Goal: Transaction & Acquisition: Purchase product/service

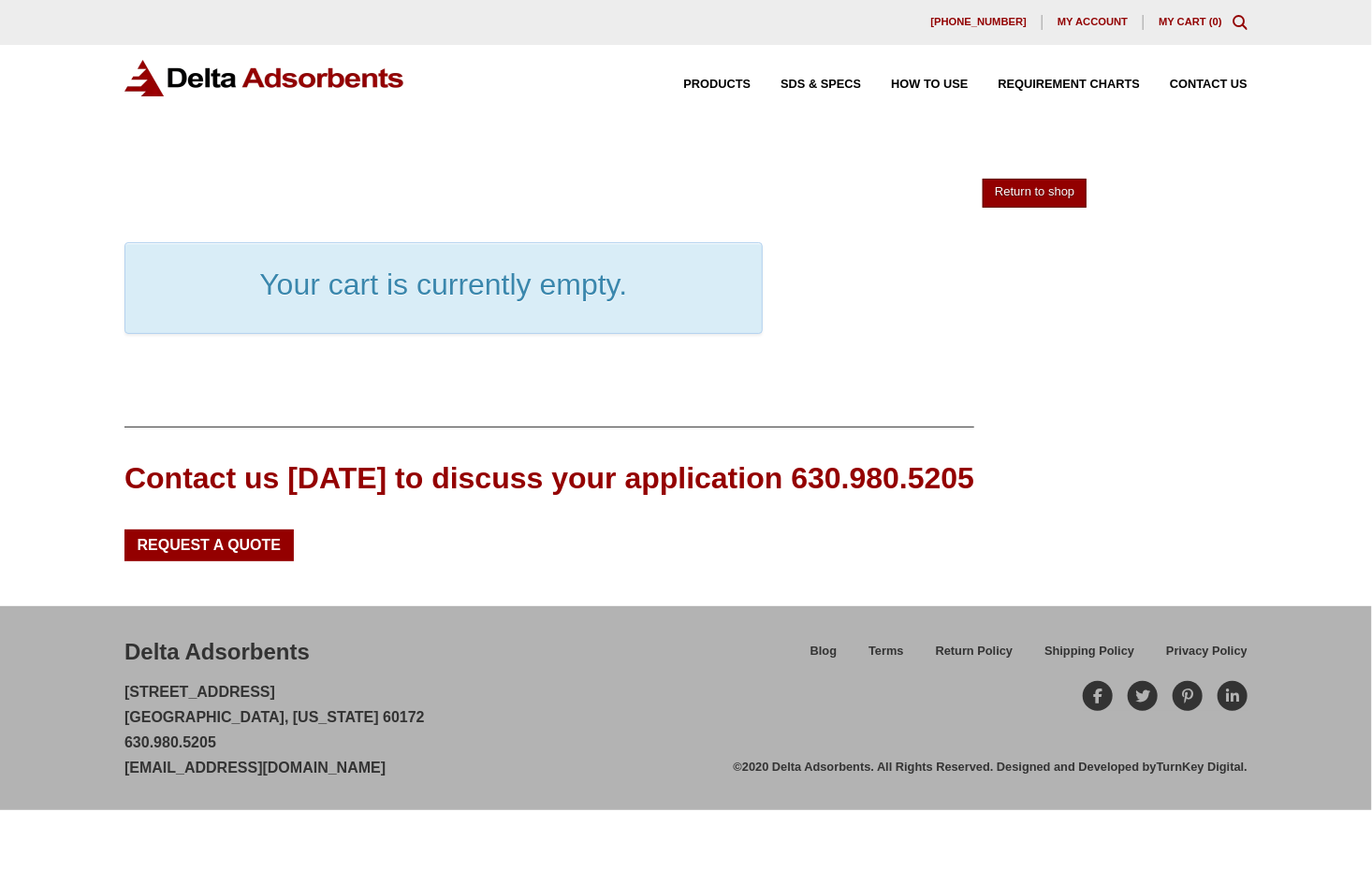
click at [1057, 198] on link "Return to shop" at bounding box center [1034, 193] width 104 height 29
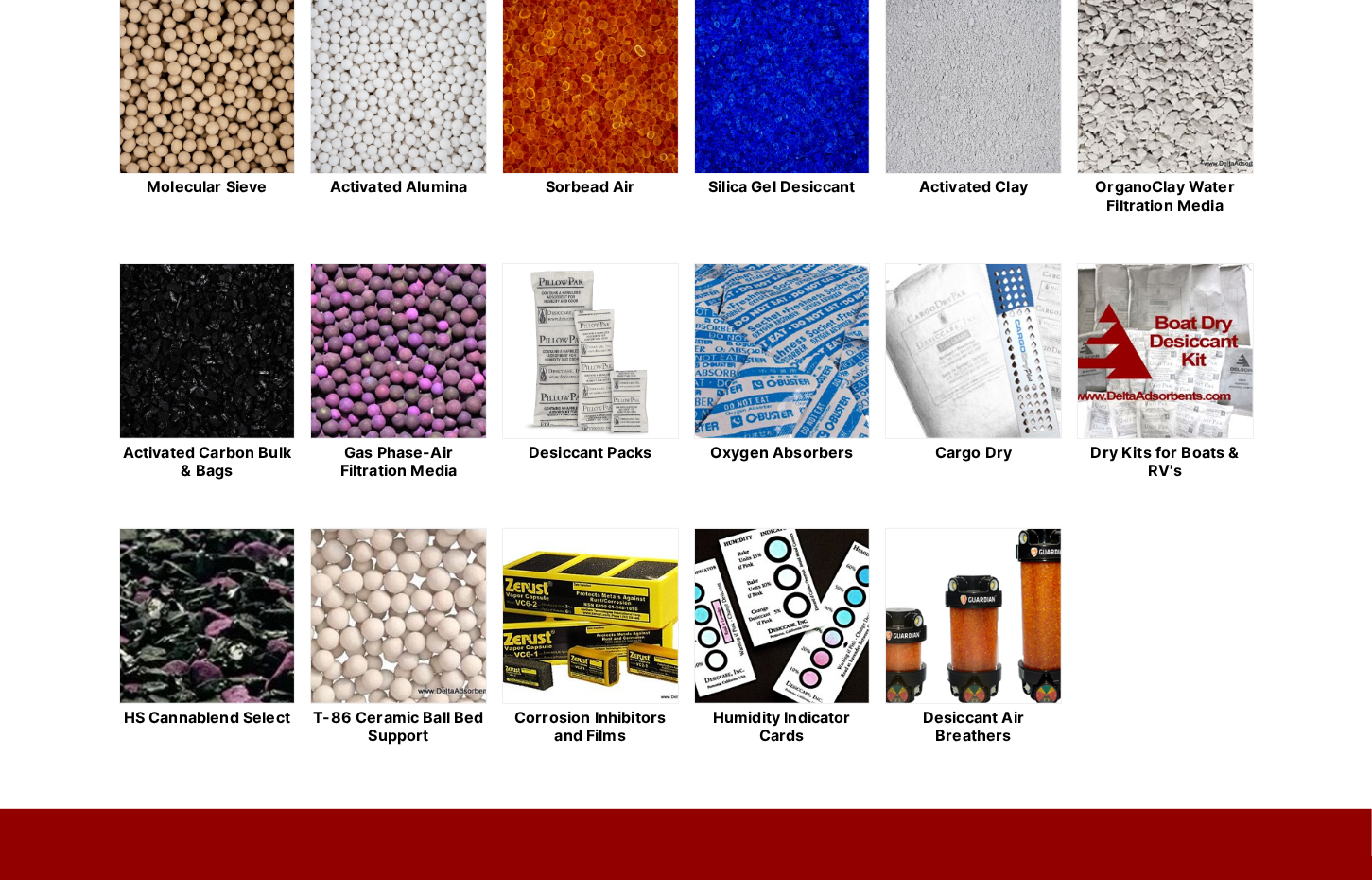
scroll to position [473, 0]
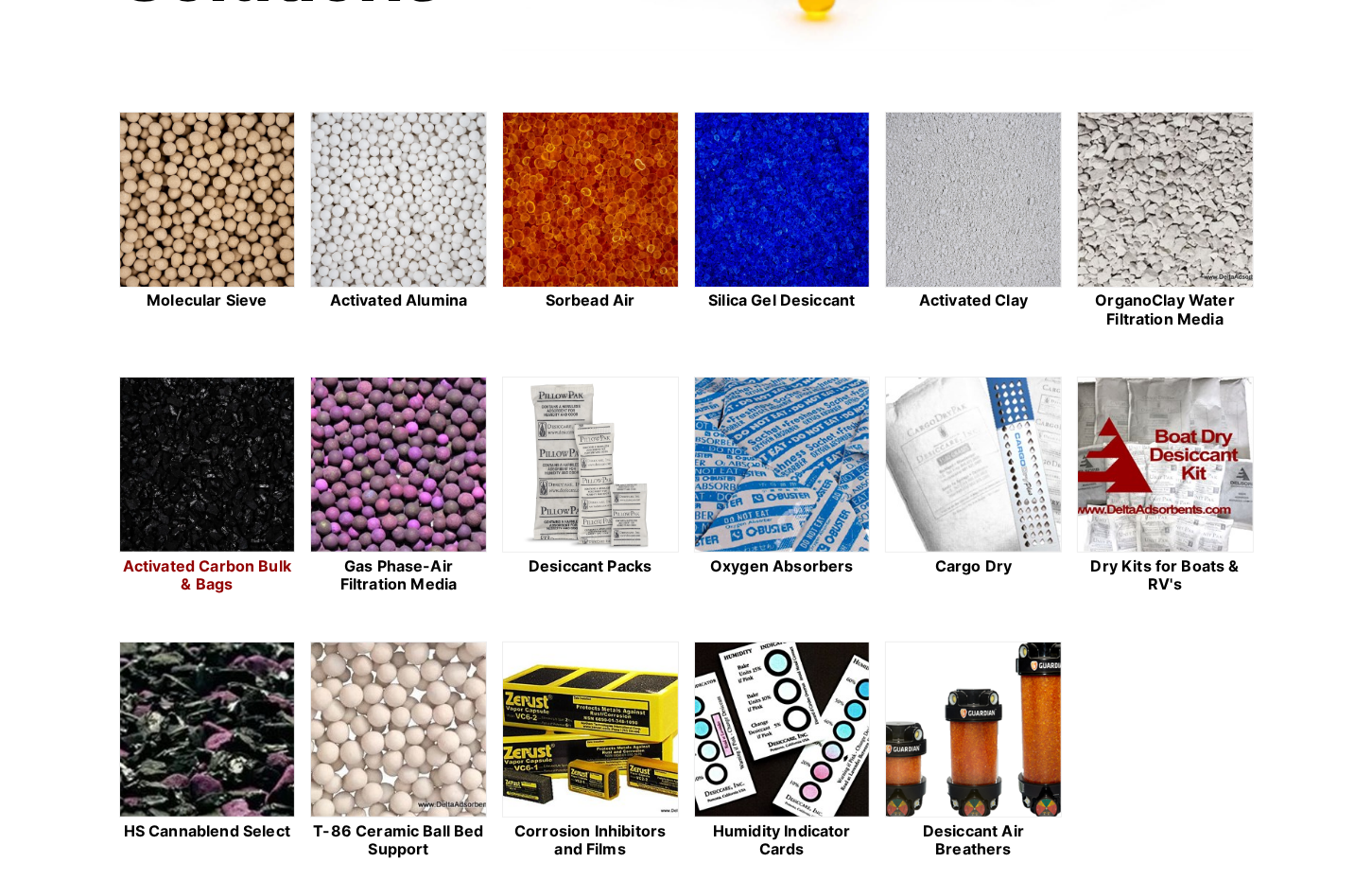
click at [197, 456] on img at bounding box center [207, 465] width 175 height 176
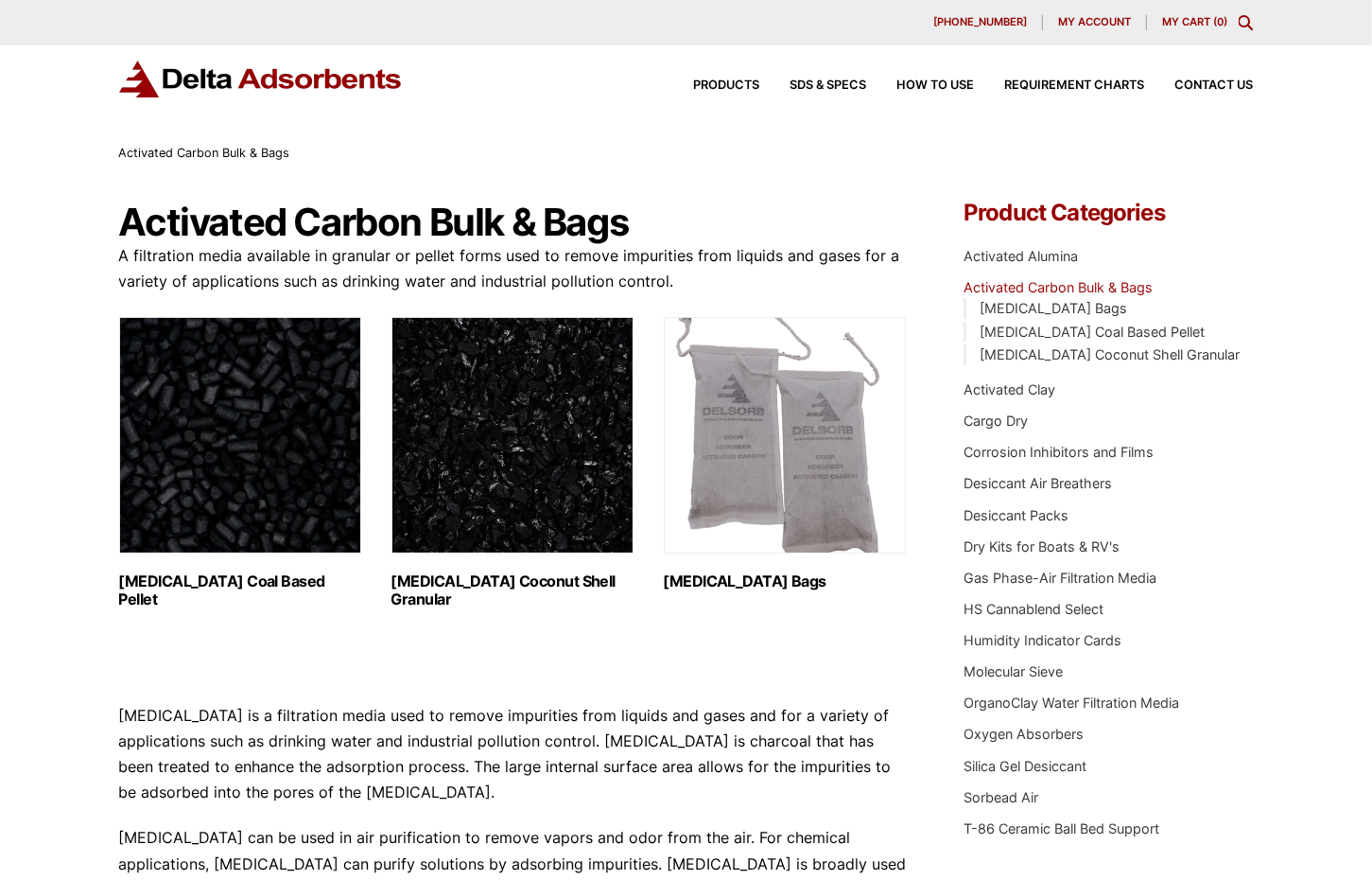
click at [830, 505] on img "Visit product category Activated Carbon Bags" at bounding box center [785, 435] width 242 height 236
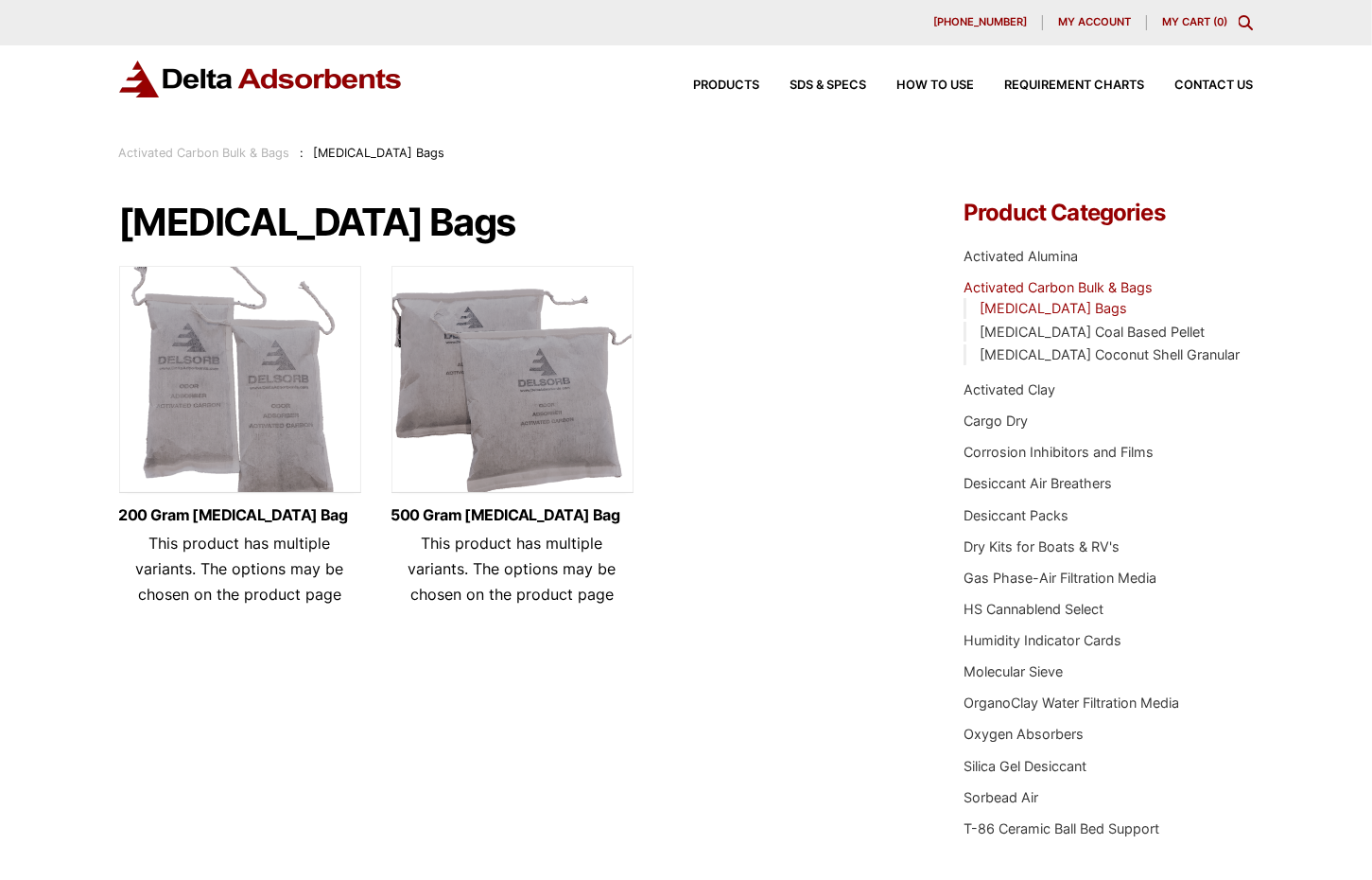
click at [591, 434] on img at bounding box center [513, 384] width 242 height 236
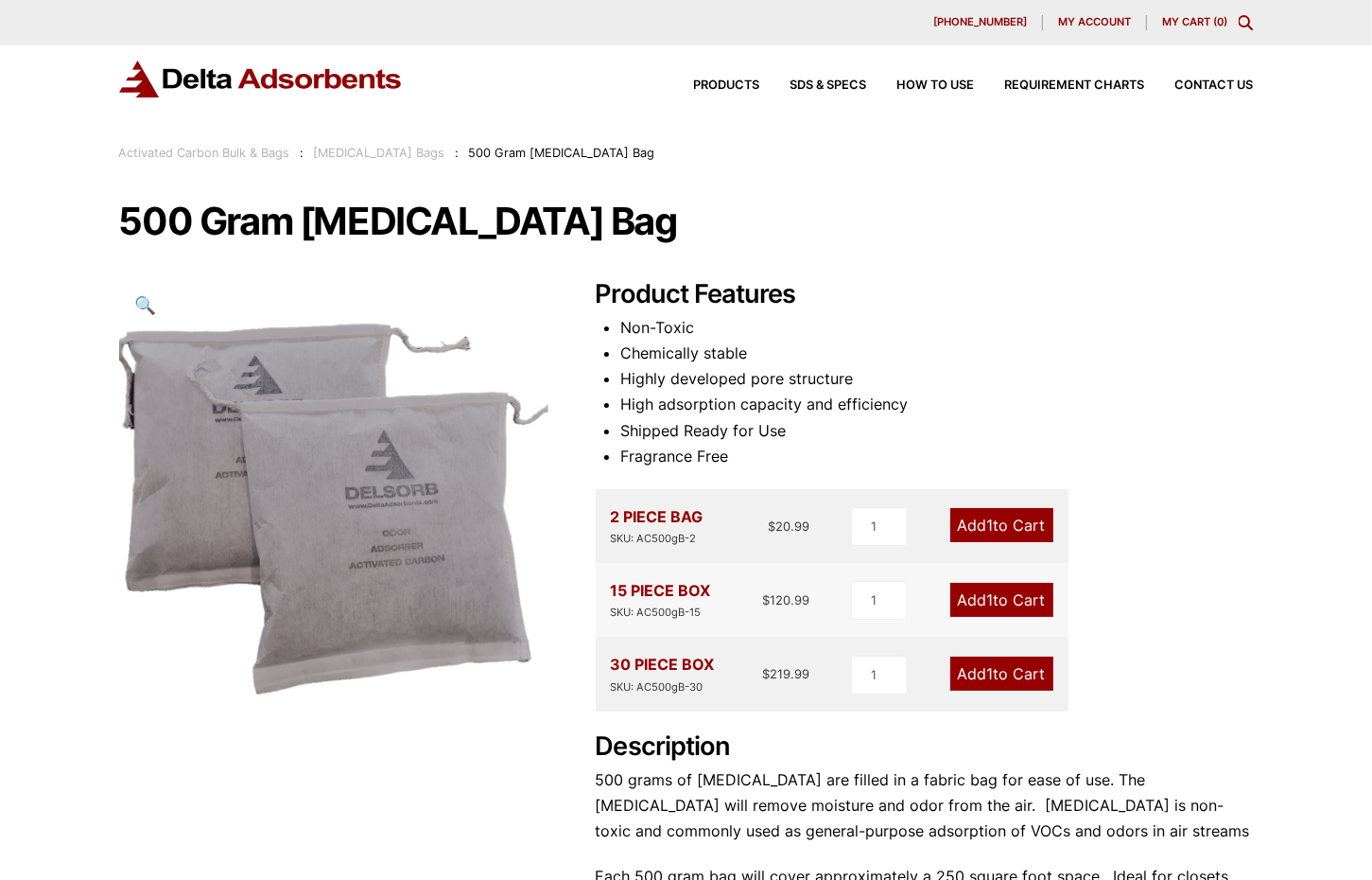
click at [449, 769] on div "500 Gram Activated Carbon Bag 🔍 Product Features Non-Toxic Chemically stable Hi…" at bounding box center [686, 600] width 1135 height 796
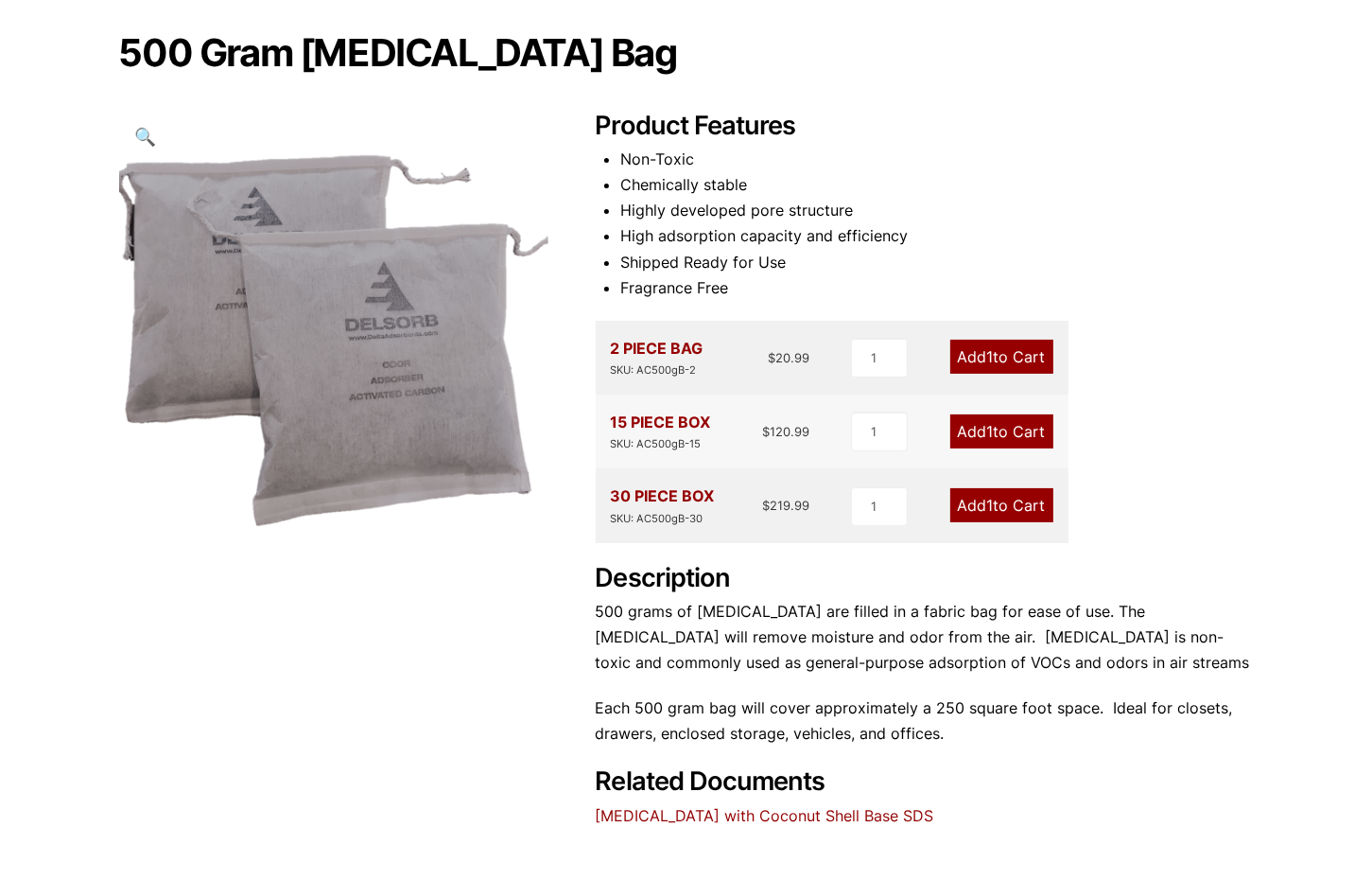
scroll to position [189, 0]
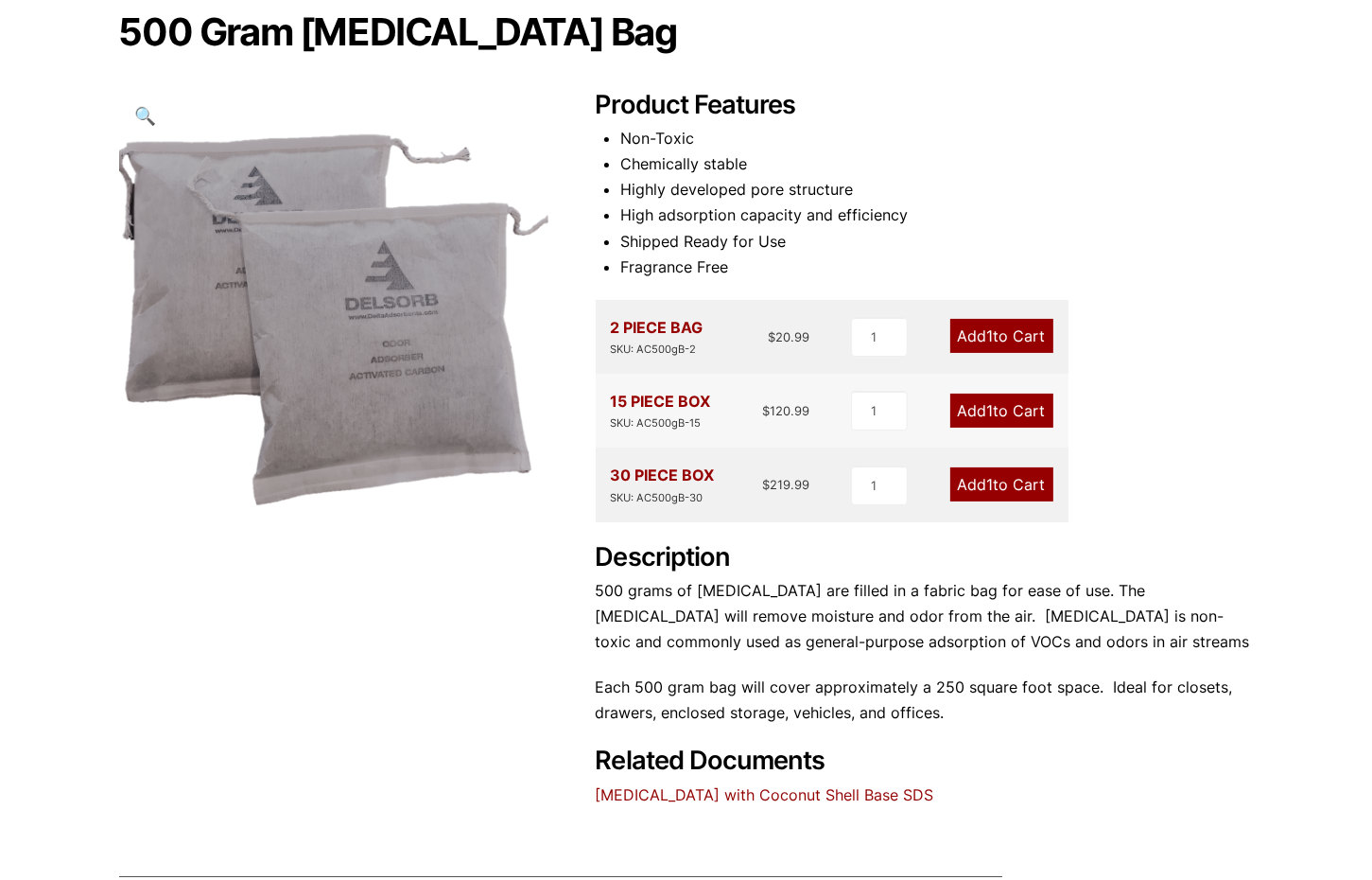
drag, startPoint x: 745, startPoint y: 798, endPoint x: 658, endPoint y: 656, distance: 166.5
click at [658, 656] on div "Description 500 grams of Activated Carbon are filled in a fabric bag for ease o…" at bounding box center [924, 634] width 658 height 184
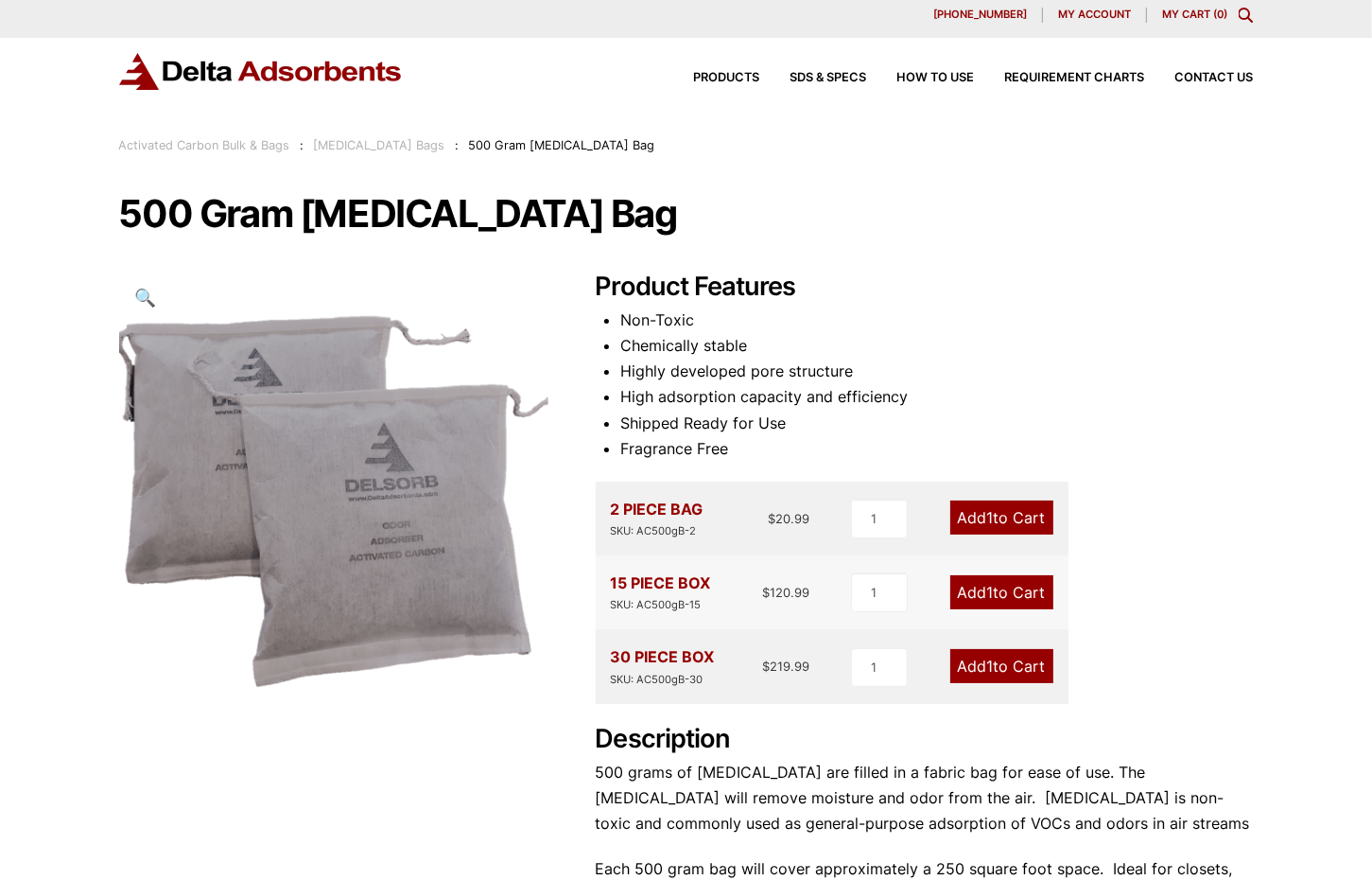
scroll to position [0, 0]
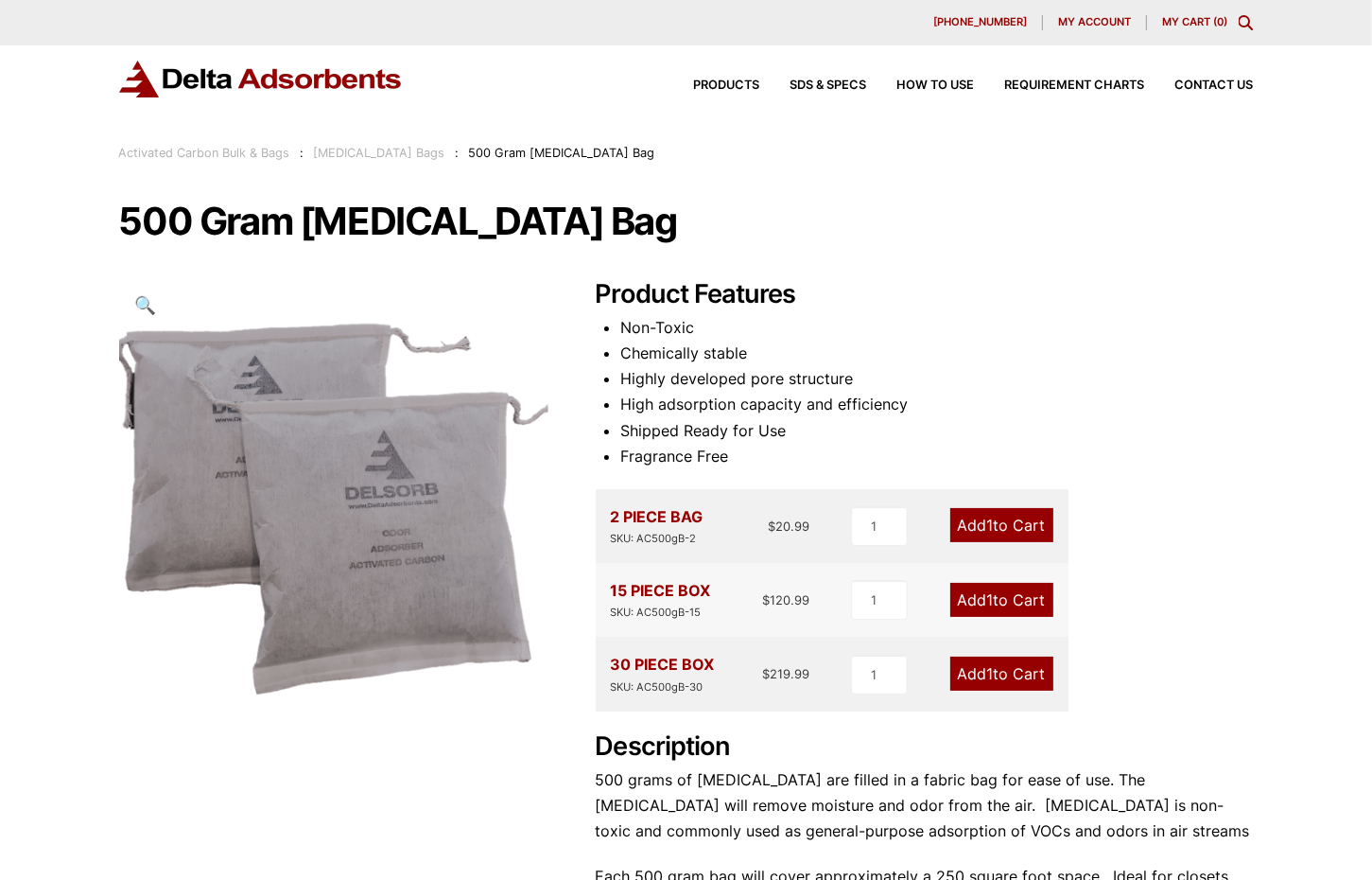
click at [224, 151] on link "Activated Carbon Bulk & Bags" at bounding box center [205, 152] width 172 height 15
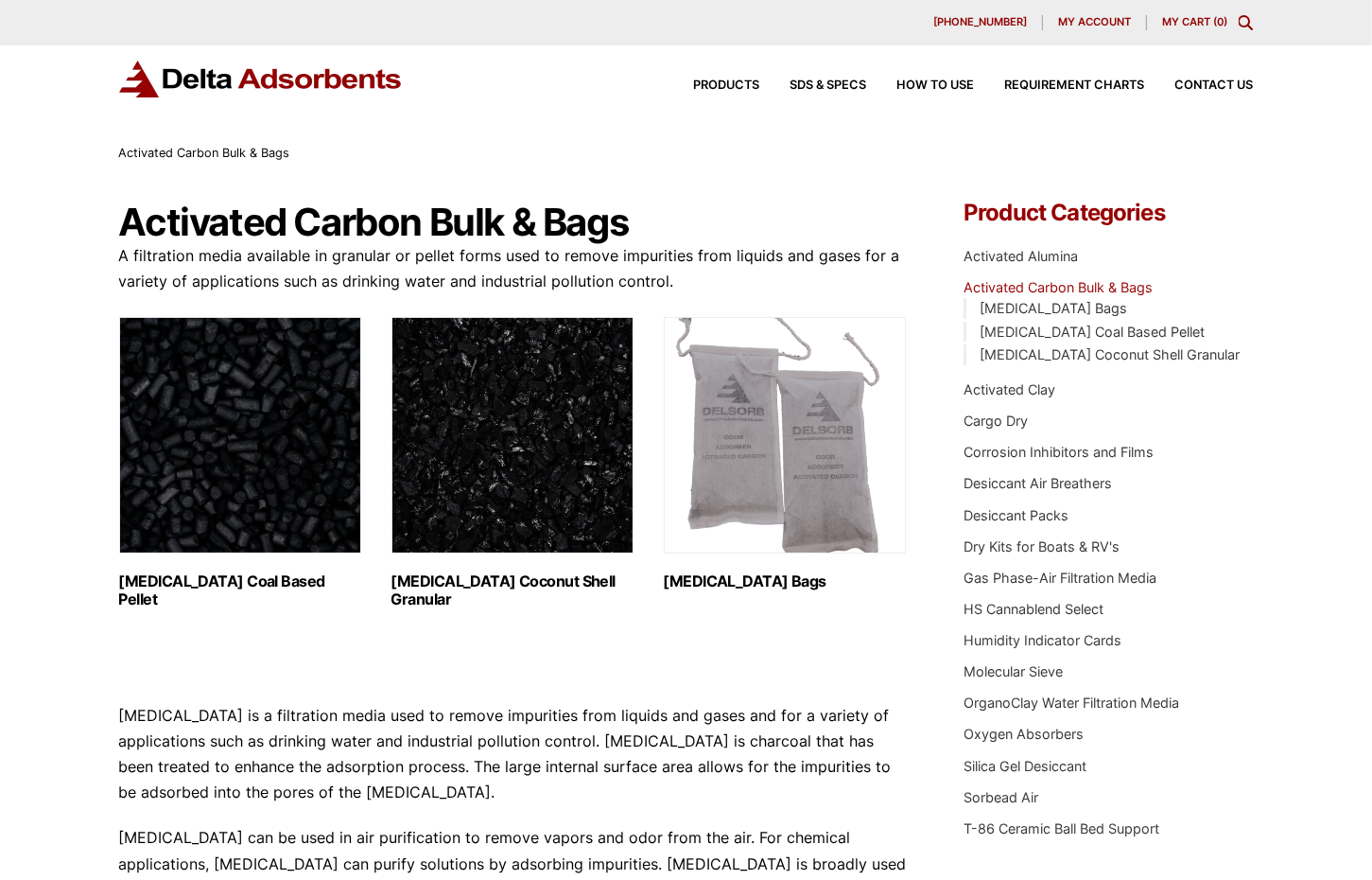
click at [564, 460] on img "Visit product category Activated Carbon Coconut Shell Granular" at bounding box center [513, 435] width 242 height 236
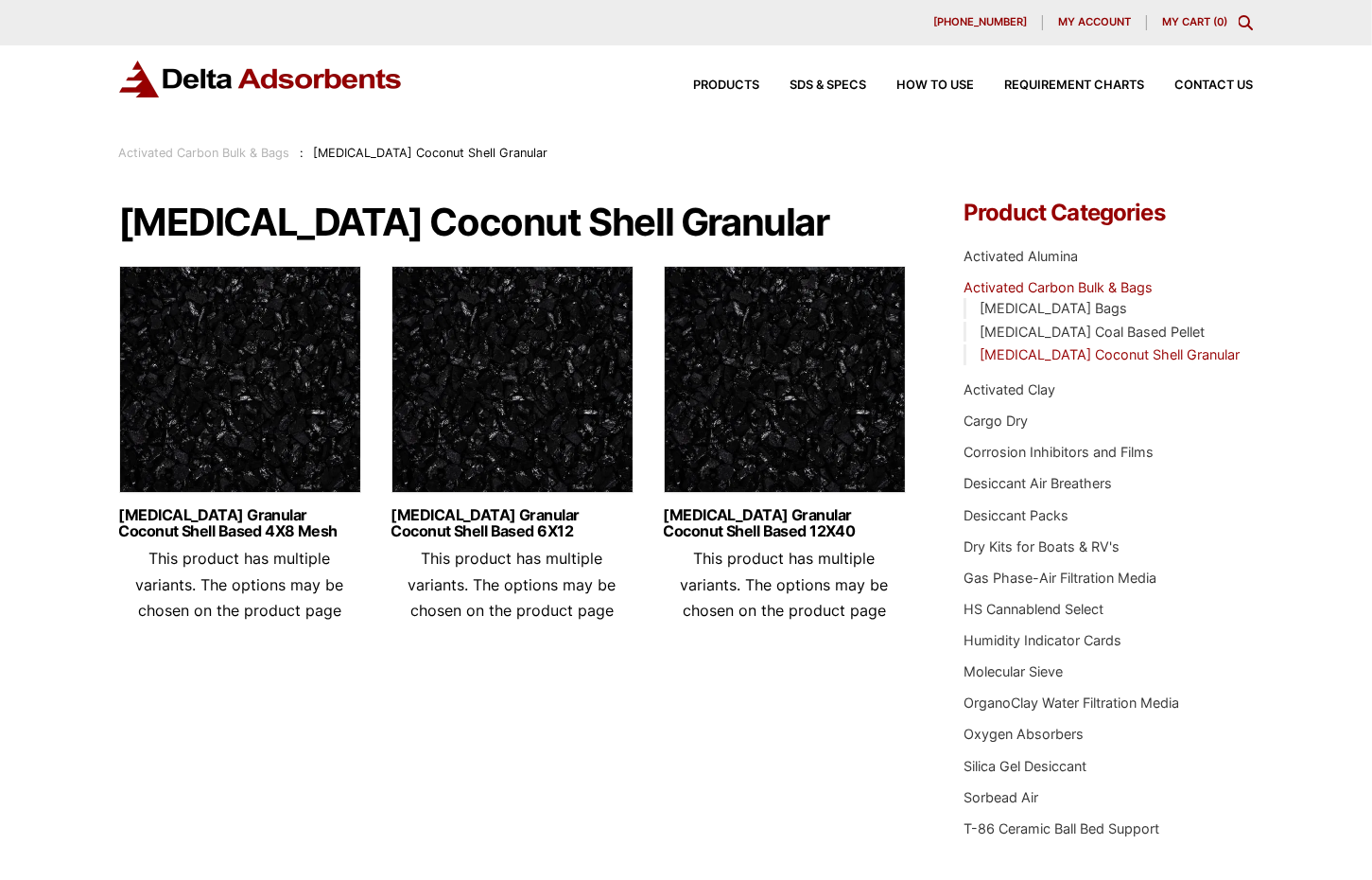
click at [538, 422] on img at bounding box center [513, 384] width 242 height 236
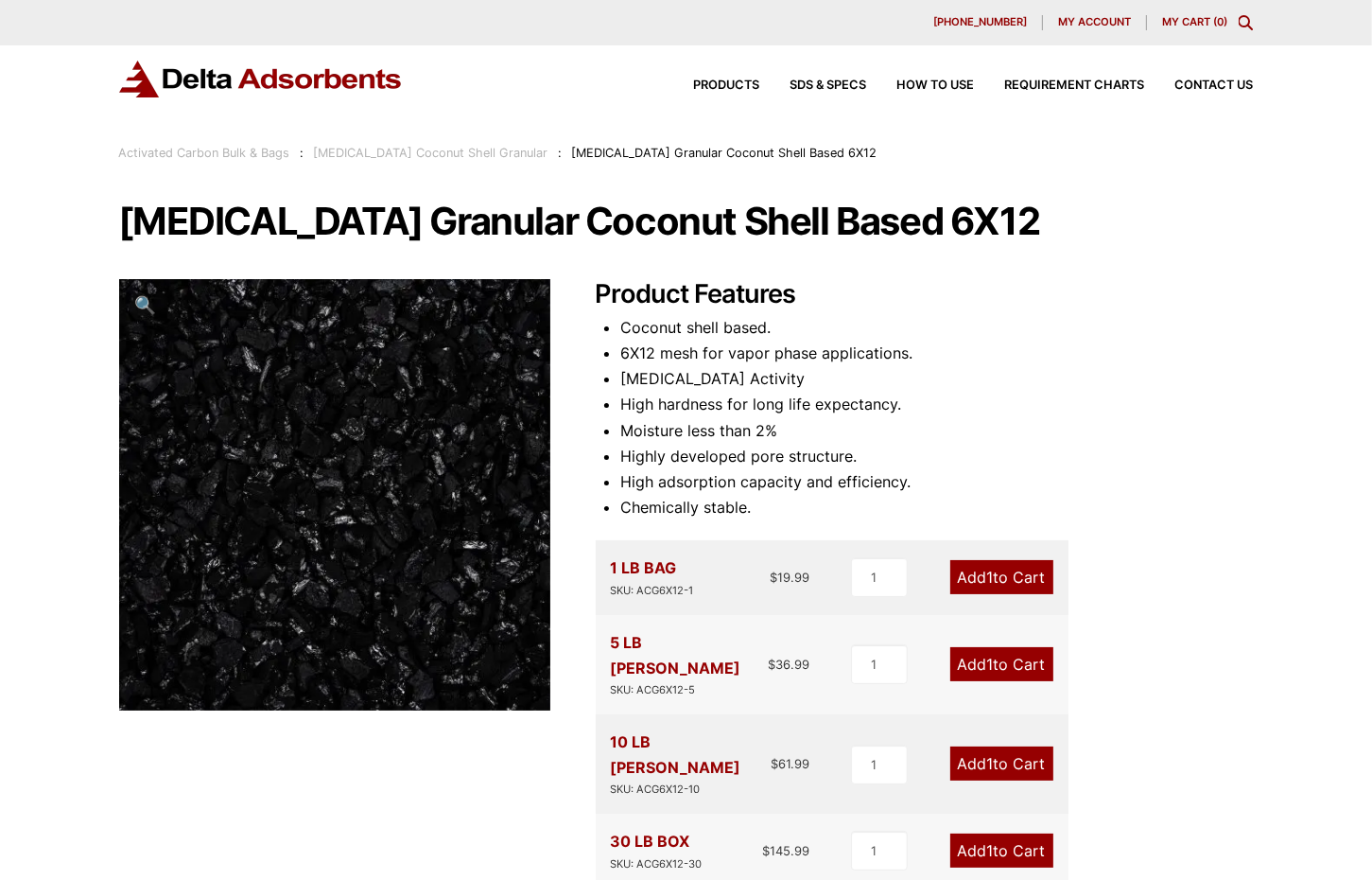
click at [572, 93] on div "Products SDS & SPECS How to Use Requirement Charts Contact Us" at bounding box center [686, 79] width 1135 height 37
